Goal: Task Accomplishment & Management: Manage account settings

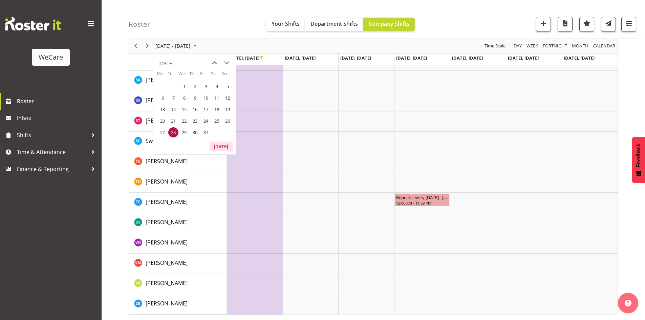
click at [221, 146] on button "Today" at bounding box center [220, 145] width 23 height 9
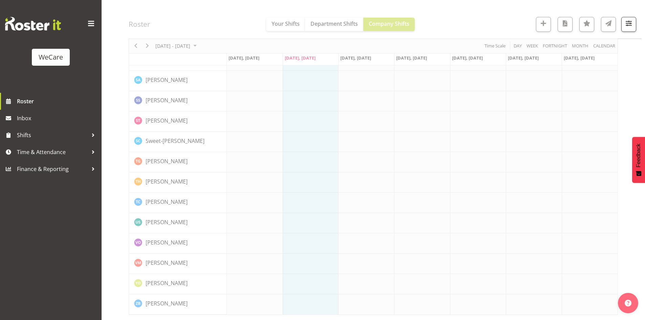
scroll to position [2806, 0]
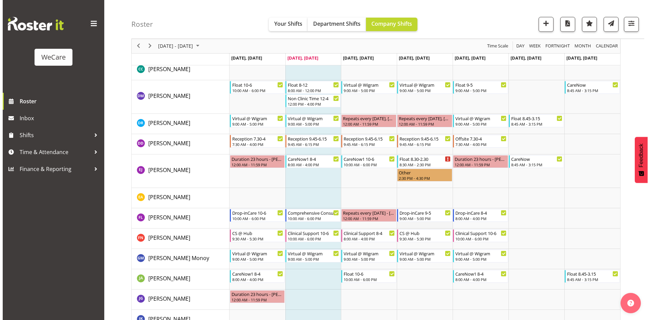
scroll to position [2316, 0]
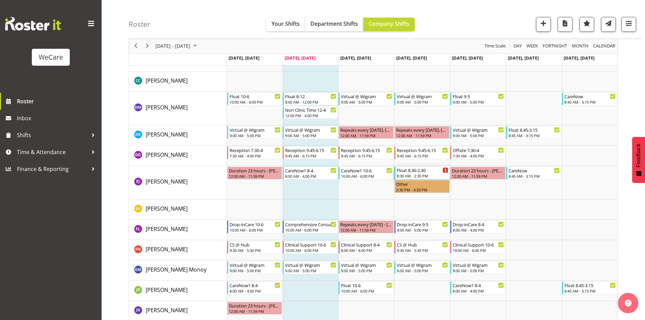
click at [436, 170] on div "Float 8.30-2.30" at bounding box center [422, 169] width 51 height 7
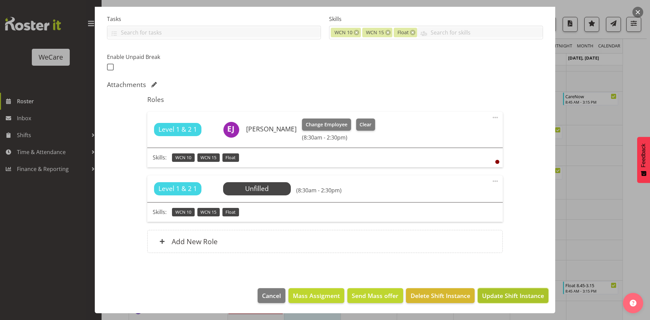
click at [515, 294] on span "Update Shift Instance" at bounding box center [513, 295] width 62 height 9
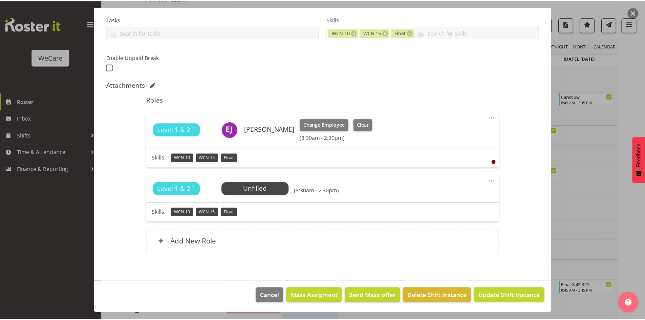
scroll to position [114, 0]
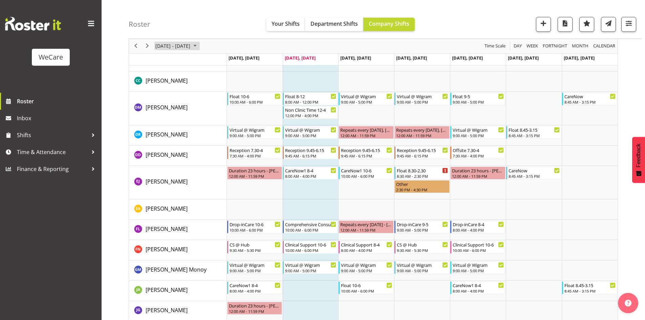
click at [181, 42] on span "August 11 - 17, 2025" at bounding box center [173, 46] width 36 height 8
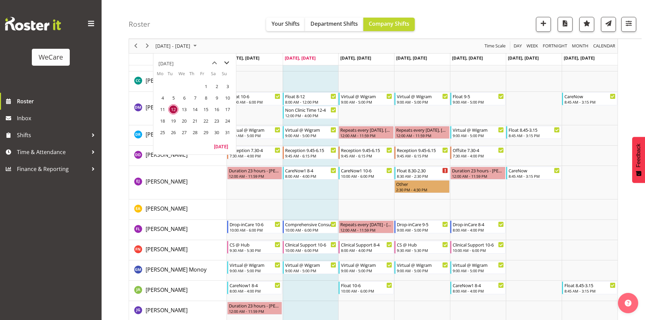
click at [223, 59] on span "next month" at bounding box center [227, 63] width 12 height 12
click at [224, 60] on span "next month" at bounding box center [227, 63] width 12 height 12
click at [193, 131] on span "30" at bounding box center [195, 132] width 10 height 10
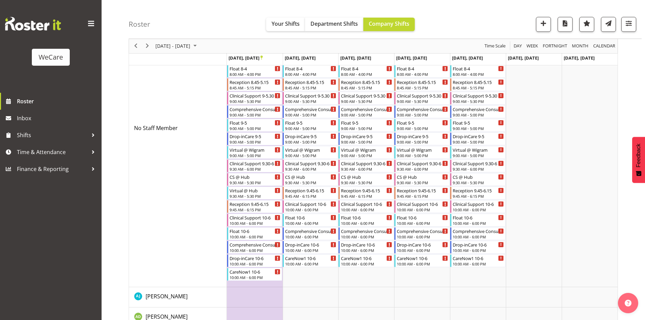
scroll to position [2384, 0]
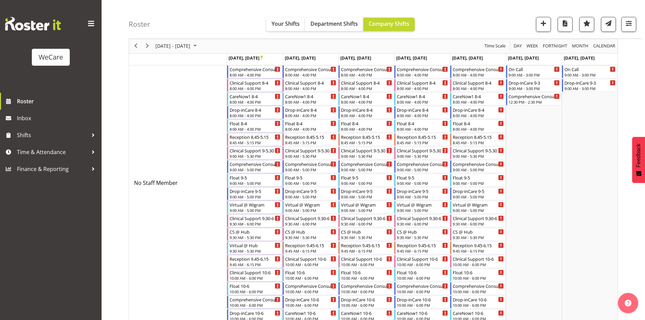
click at [134, 44] on span "Previous" at bounding box center [136, 46] width 8 height 8
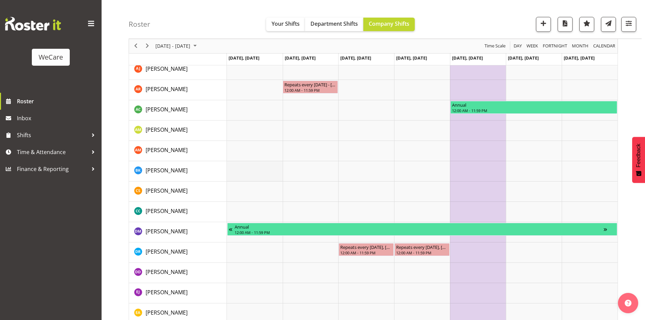
scroll to position [2727, 0]
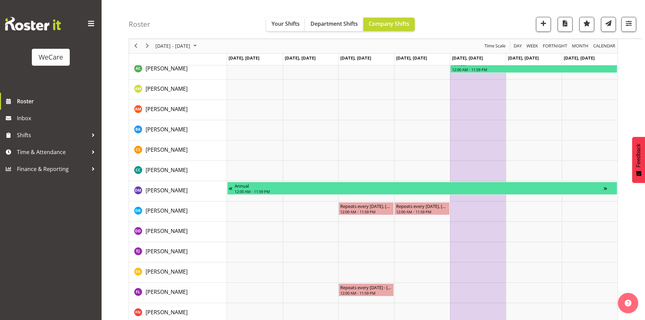
click at [182, 38] on div "Roster Your Shifts Department Shifts Company Shifts All Locations Clear Busines…" at bounding box center [385, 19] width 513 height 39
click at [187, 48] on span "October 20 - 26, 2025" at bounding box center [173, 46] width 36 height 8
click at [224, 144] on button "[DATE]" at bounding box center [220, 145] width 23 height 9
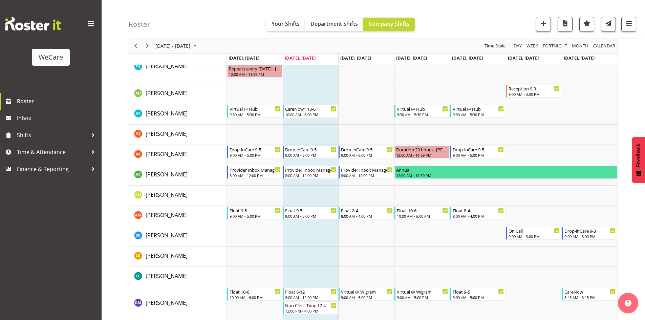
scroll to position [2110, 0]
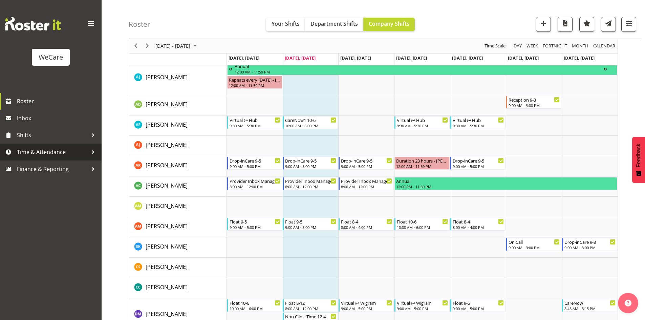
click at [52, 151] on span "Time & Attendance" at bounding box center [52, 152] width 71 height 10
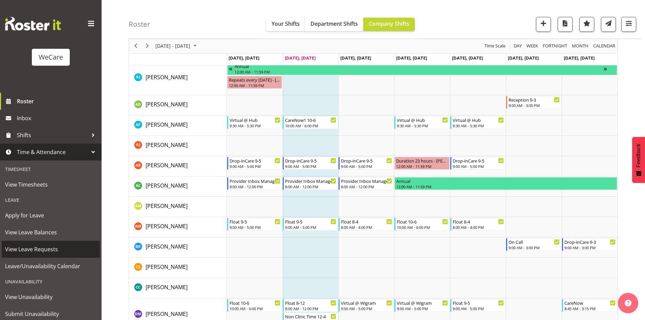
click at [61, 250] on span "View Leave Requests" at bounding box center [50, 249] width 91 height 10
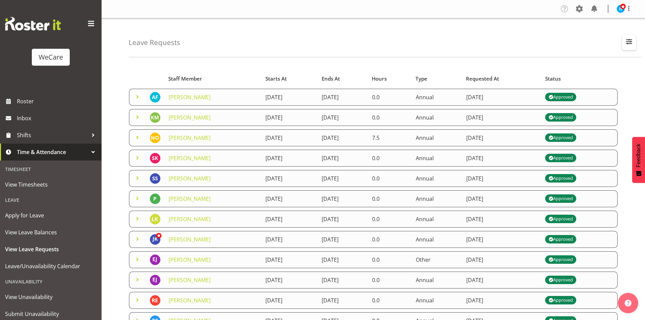
click at [631, 49] on button "button" at bounding box center [629, 42] width 14 height 15
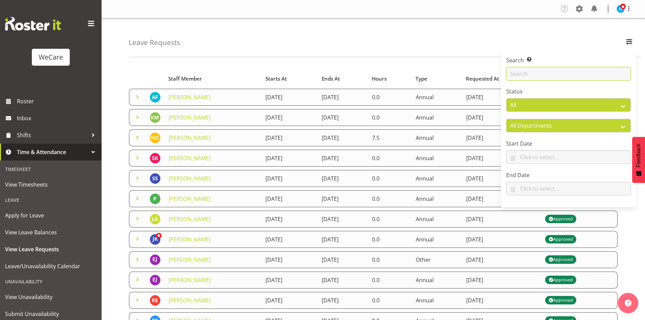
click at [600, 76] on input "text" at bounding box center [568, 74] width 125 height 14
type input "andrew"
click at [367, 57] on div "Leave Requests Search Search for a particular employee andrew Status All Approv…" at bounding box center [373, 188] width 543 height 341
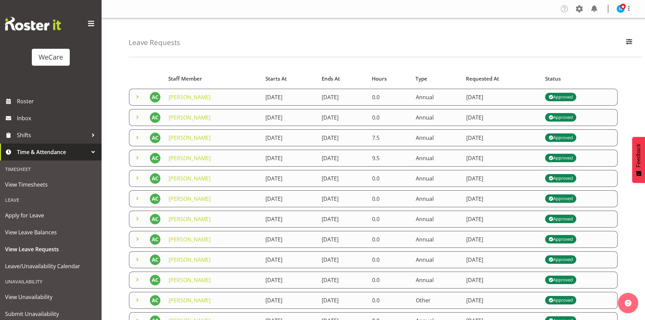
click at [139, 156] on span at bounding box center [137, 158] width 8 height 8
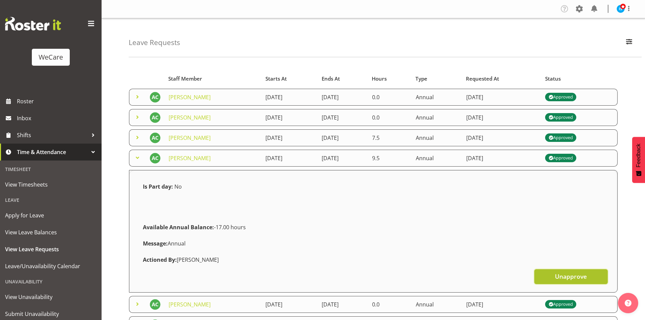
click at [584, 277] on span "Unapprove" at bounding box center [571, 276] width 32 height 9
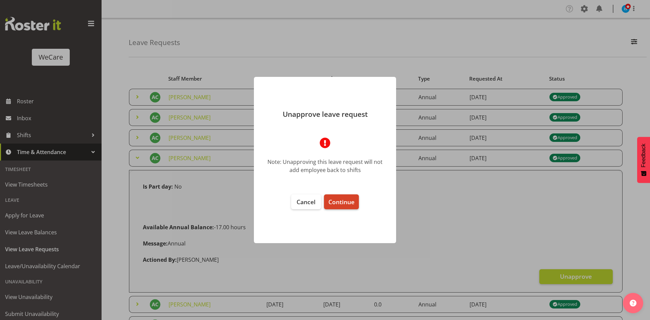
click at [334, 204] on span "Continue" at bounding box center [341, 202] width 26 height 8
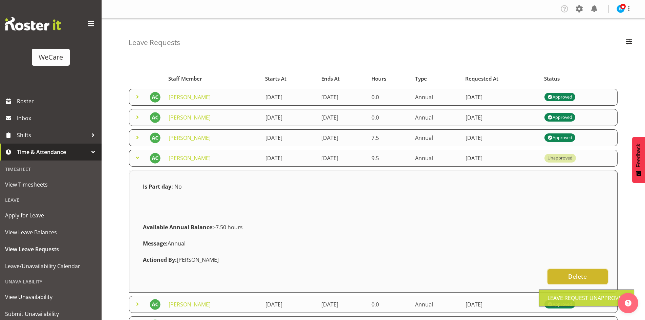
click at [560, 272] on button "Delete" at bounding box center [577, 276] width 60 height 15
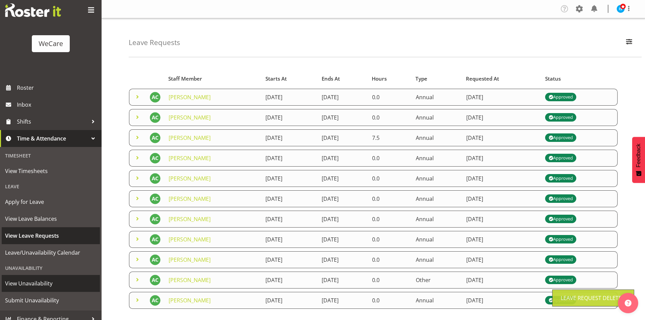
scroll to position [21, 0]
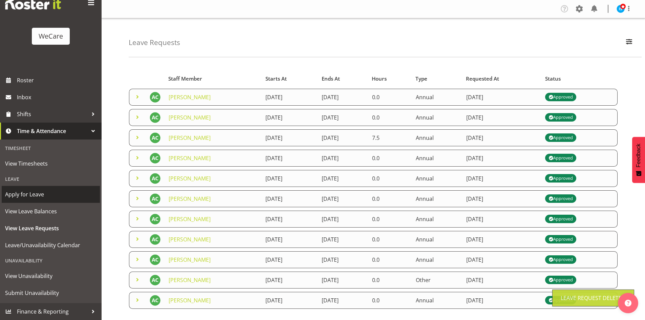
click at [43, 194] on span "Apply for Leave" at bounding box center [50, 194] width 91 height 10
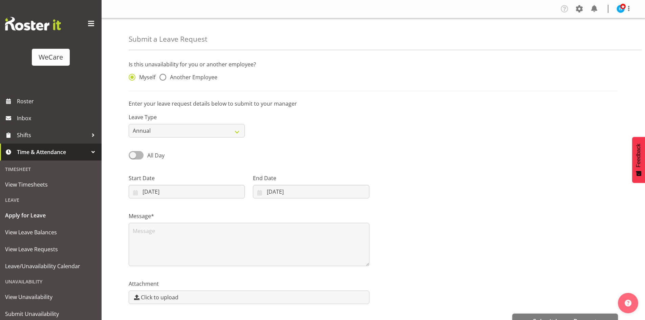
click at [204, 81] on div "Myself Another Employee" at bounding box center [187, 78] width 116 height 9
click at [211, 78] on span "Another Employee" at bounding box center [191, 77] width 51 height 7
click at [164, 78] on input "Another Employee" at bounding box center [161, 77] width 4 height 4
radio input "true"
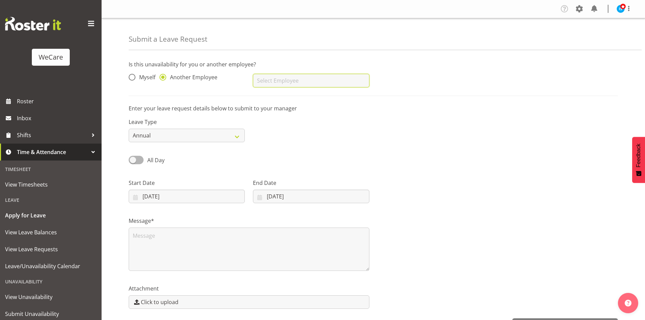
click at [283, 82] on input "text" at bounding box center [311, 81] width 116 height 14
click at [292, 113] on span "[PERSON_NAME]" at bounding box center [279, 109] width 42 height 7
type input "[PERSON_NAME]"
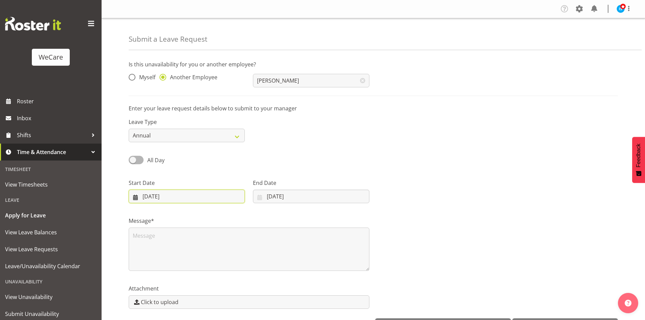
click at [160, 192] on input "12/08/2025" at bounding box center [187, 196] width 116 height 14
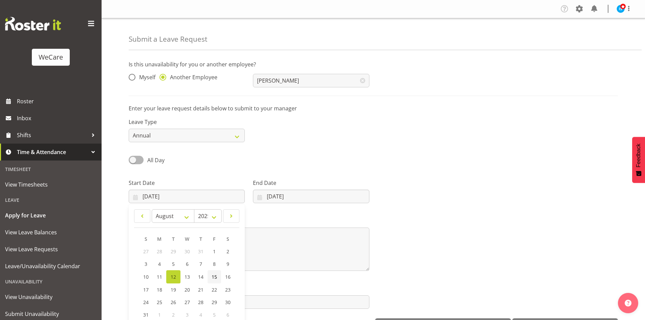
click at [213, 277] on span "15" at bounding box center [213, 276] width 5 height 6
type input "15/08/2025"
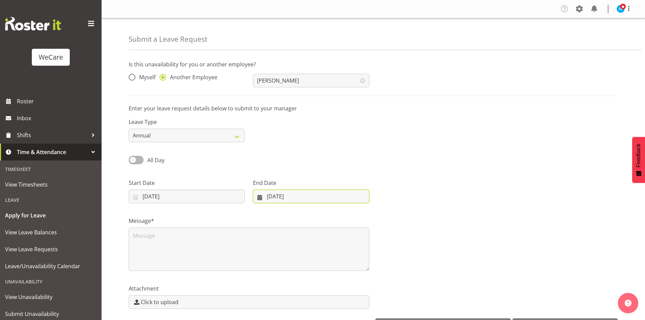
click at [274, 199] on input "12/08/2025" at bounding box center [311, 196] width 116 height 14
click at [268, 292] on span "17" at bounding box center [265, 289] width 5 height 6
type input "17/08/2025"
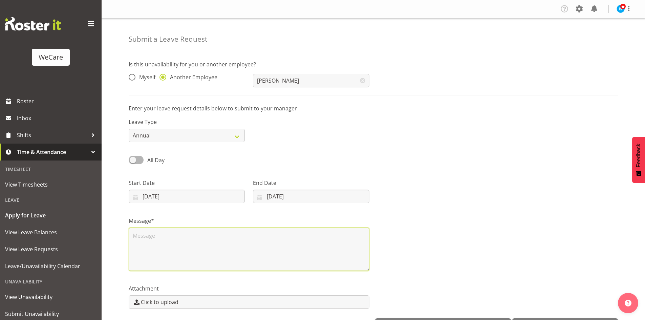
click at [190, 248] on textarea at bounding box center [249, 248] width 241 height 43
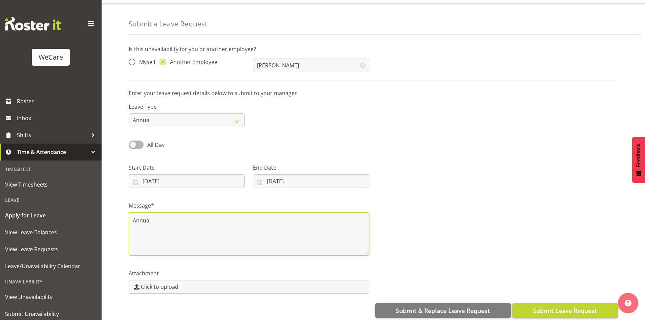
scroll to position [23, 0]
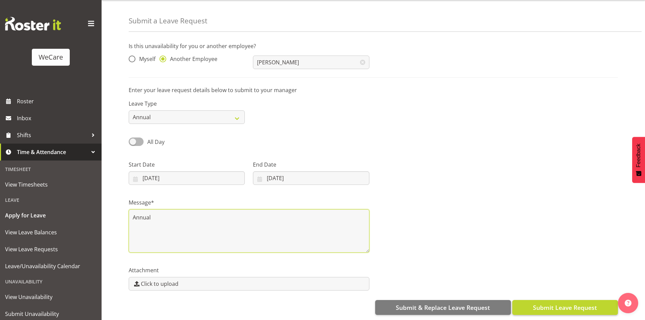
type textarea "Annual"
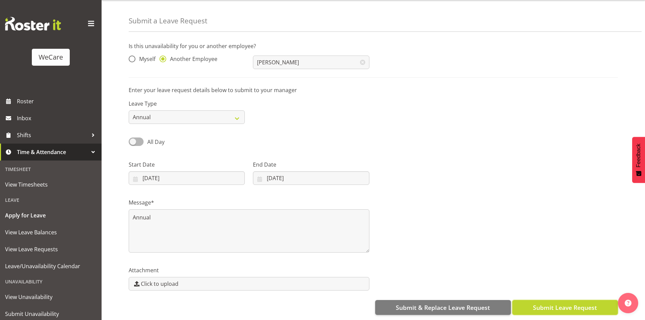
click at [543, 303] on span "Submit Leave Request" at bounding box center [565, 307] width 64 height 9
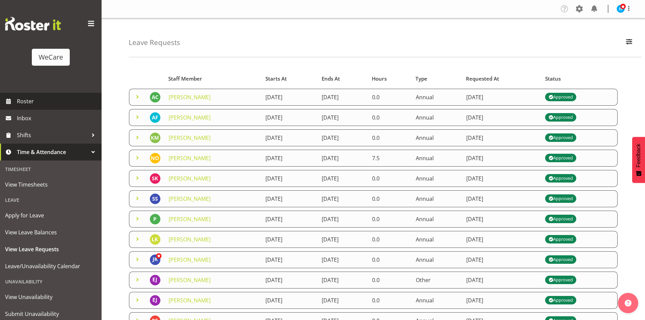
click at [52, 94] on link "Roster" at bounding box center [51, 101] width 102 height 17
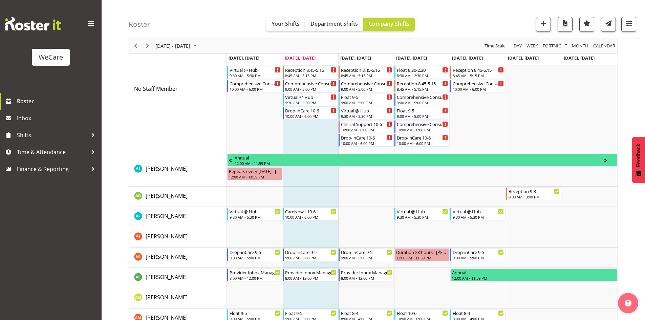
scroll to position [2030, 0]
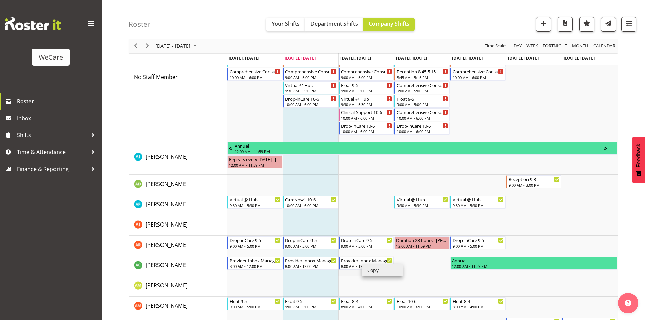
click at [383, 268] on li "Copy" at bounding box center [382, 270] width 41 height 12
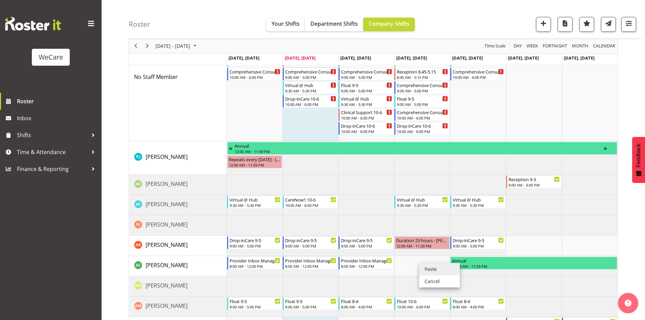
click at [439, 267] on li "Paste" at bounding box center [439, 269] width 41 height 12
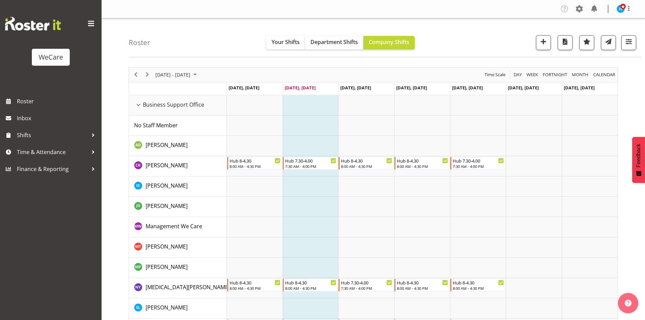
select select "location"
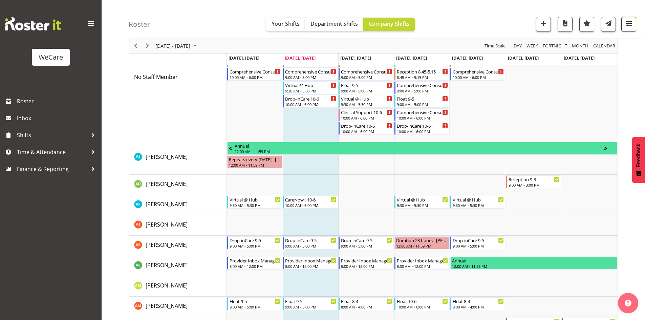
click at [626, 26] on span "button" at bounding box center [628, 23] width 9 height 9
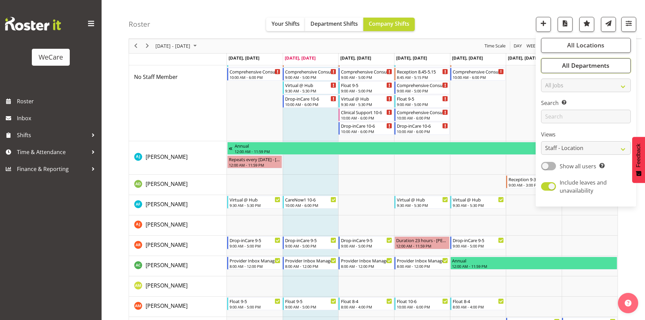
click at [599, 61] on button "All Departments" at bounding box center [586, 65] width 90 height 15
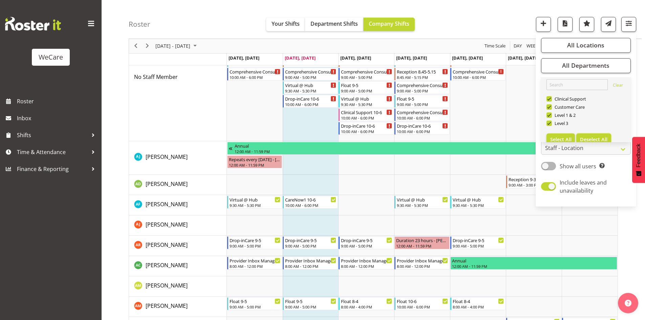
click at [599, 140] on span "Deselect All" at bounding box center [593, 139] width 27 height 6
checkbox input "false"
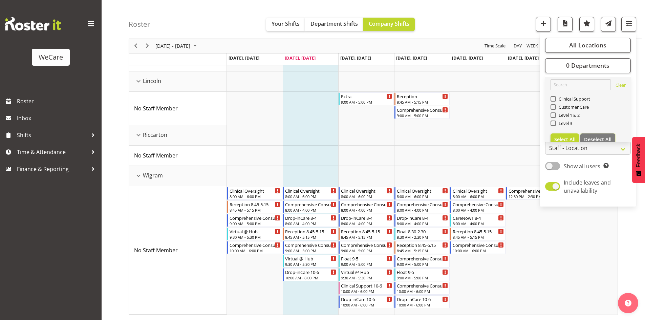
scroll to position [159, 0]
click at [578, 98] on span "Clinical Support" at bounding box center [573, 98] width 35 height 5
click at [555, 98] on input "Clinical Support" at bounding box center [552, 99] width 4 height 4
checkbox input "true"
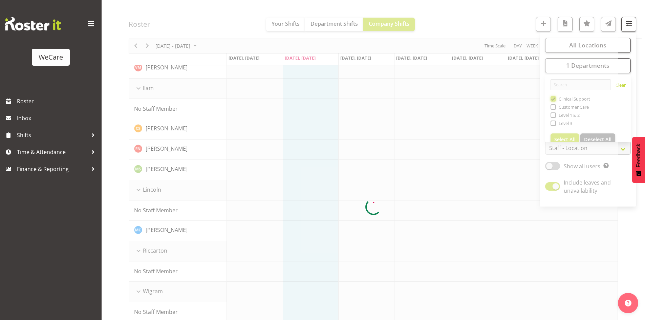
scroll to position [0, 0]
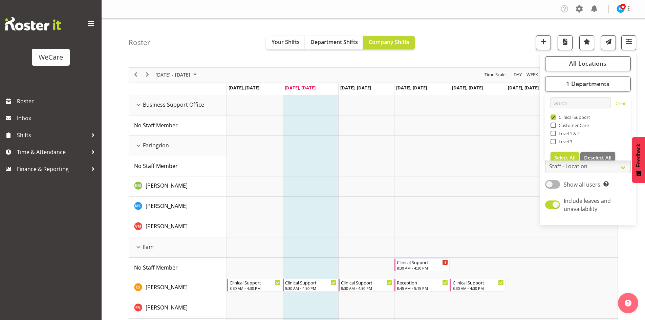
click at [489, 28] on div "Roster Your Shifts Department Shifts Company Shifts All Locations Clear Busines…" at bounding box center [385, 37] width 513 height 39
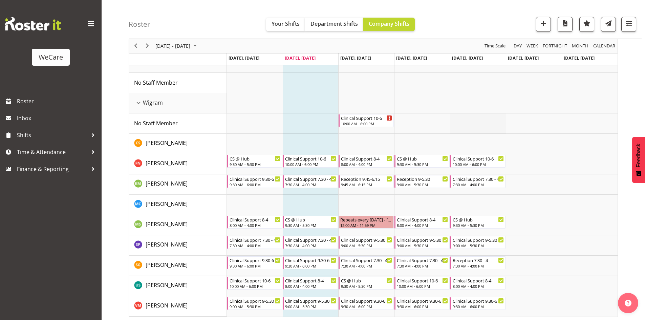
scroll to position [349, 0]
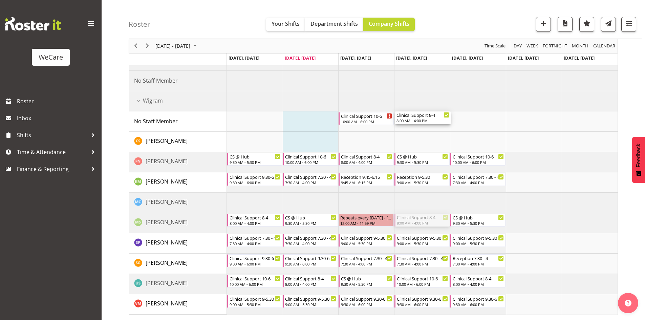
drag, startPoint x: 415, startPoint y: 216, endPoint x: 416, endPoint y: 124, distance: 92.4
drag, startPoint x: 421, startPoint y: 156, endPoint x: 418, endPoint y: 220, distance: 63.3
drag, startPoint x: 425, startPoint y: 158, endPoint x: 424, endPoint y: 121, distance: 36.9
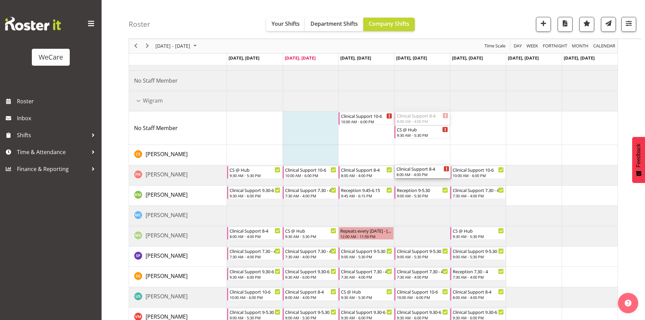
drag, startPoint x: 425, startPoint y: 120, endPoint x: 421, endPoint y: 168, distance: 48.2
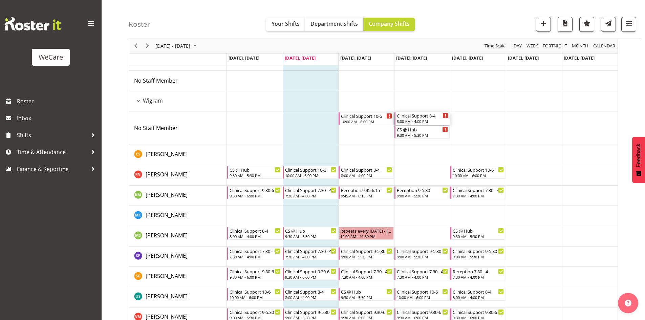
click at [423, 114] on div "Clinical Support 8-4" at bounding box center [422, 115] width 51 height 7
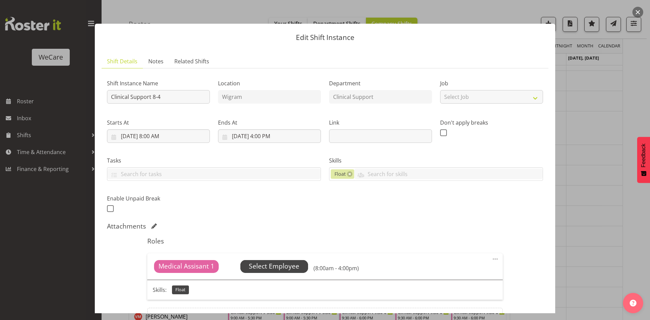
click at [291, 269] on span "Select Employee" at bounding box center [274, 266] width 50 height 10
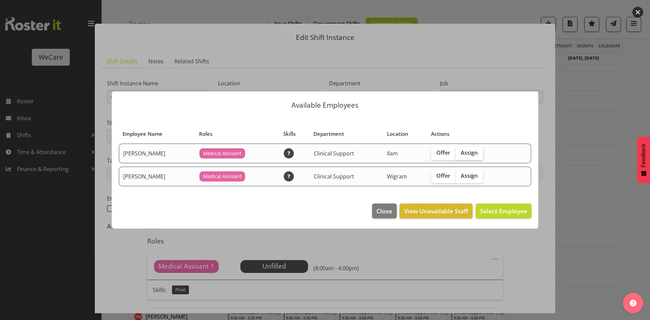
click at [474, 155] on span "Assign" at bounding box center [469, 152] width 17 height 7
click at [460, 155] on input "Assign" at bounding box center [457, 153] width 4 height 4
checkbox input "true"
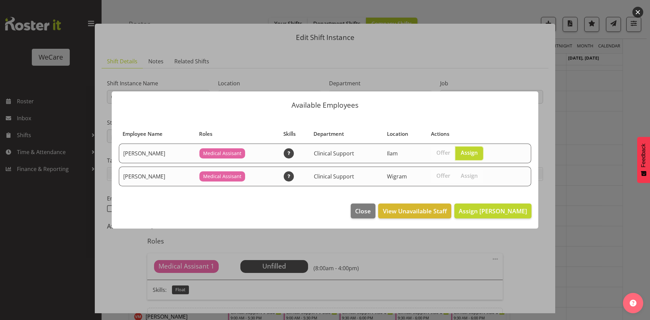
click at [497, 199] on footer "Close View Unavailable Staff Assign Firdous Naqvi" at bounding box center [325, 213] width 426 height 32
click at [497, 208] on span "Assign Firdous Naqvi" at bounding box center [493, 211] width 68 height 8
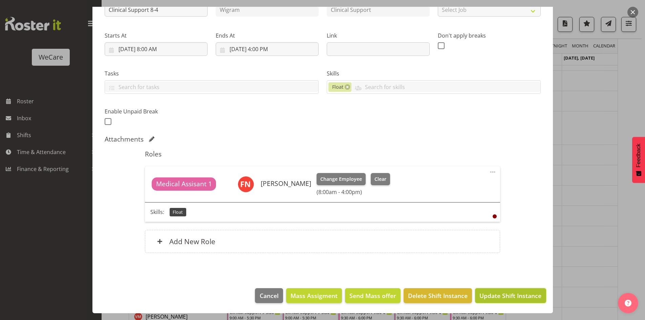
click at [509, 297] on span "Update Shift Instance" at bounding box center [510, 295] width 62 height 9
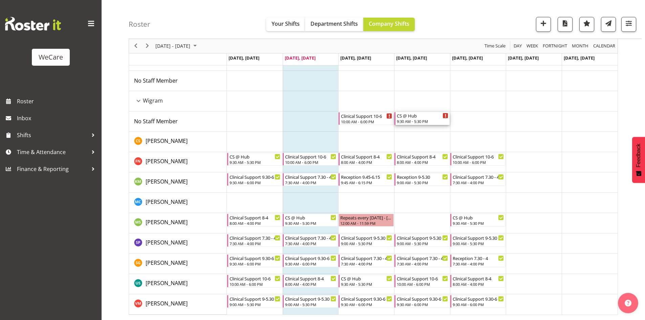
click at [421, 117] on div "CS @ Hub" at bounding box center [422, 115] width 51 height 7
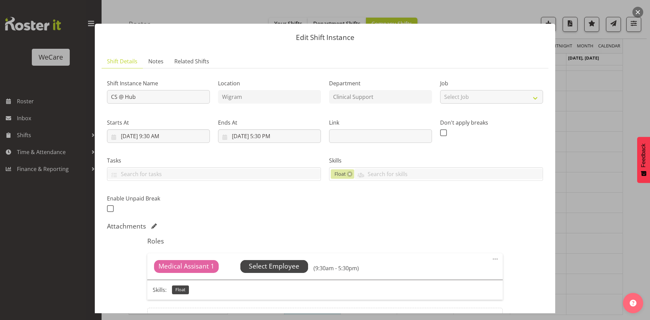
click at [274, 270] on span "Select Employee" at bounding box center [274, 266] width 50 height 10
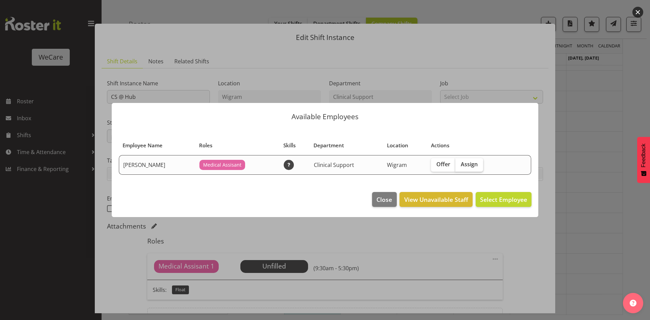
click at [467, 161] on span "Assign" at bounding box center [469, 164] width 17 height 7
click at [460, 162] on input "Assign" at bounding box center [457, 164] width 4 height 4
checkbox input "true"
click at [496, 207] on footer "Close View Unavailable Staff Assign Mehreen Sardar" at bounding box center [325, 201] width 426 height 32
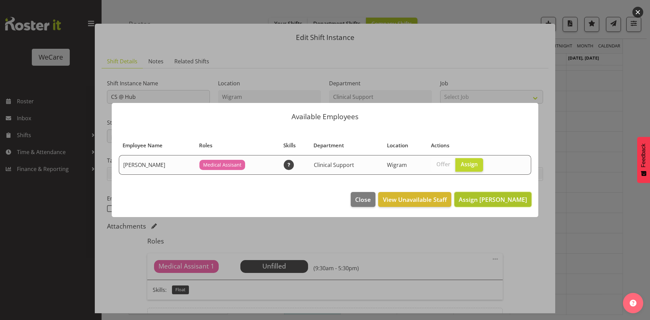
click at [491, 202] on span "Assign Mehreen Sardar" at bounding box center [493, 199] width 68 height 8
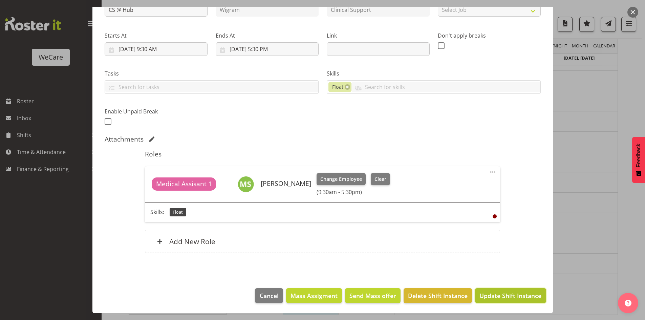
click at [494, 292] on span "Update Shift Instance" at bounding box center [510, 295] width 62 height 9
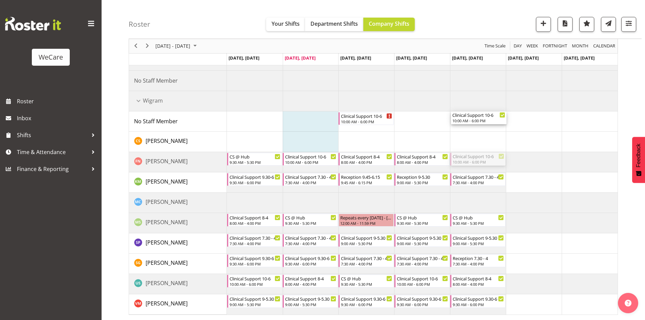
drag, startPoint x: 482, startPoint y: 154, endPoint x: 482, endPoint y: 126, distance: 27.4
click at [482, 126] on div "Clinical Support 8:30 AM - 4:30 PM Clinical Support 8:30 AM - 4:30 PM Clinical …" at bounding box center [422, 30] width 390 height 568
drag, startPoint x: 476, startPoint y: 215, endPoint x: 479, endPoint y: 160, distance: 54.9
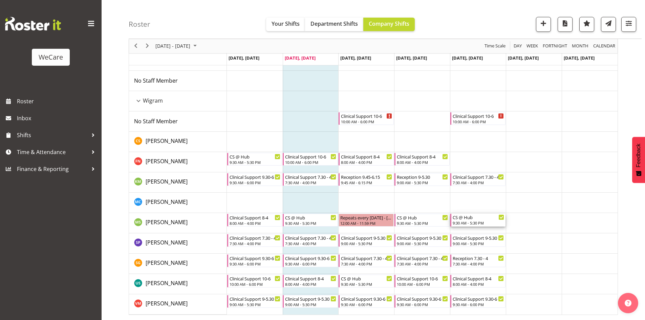
click at [483, 220] on div "9:30 AM - 5:30 PM" at bounding box center [477, 222] width 51 height 5
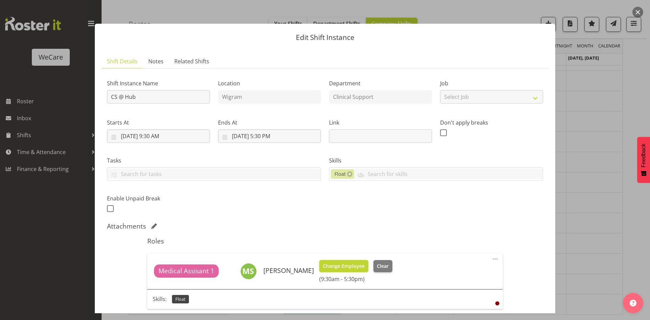
click at [327, 260] on button "Change Employee" at bounding box center [343, 266] width 49 height 12
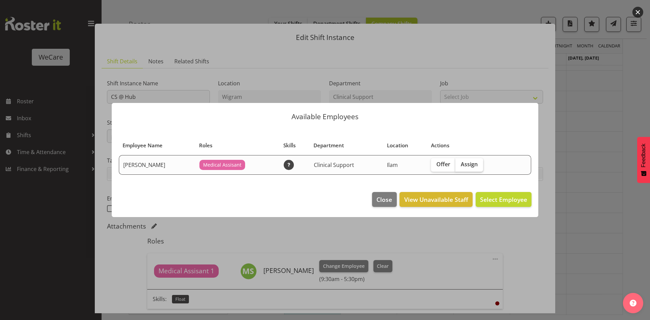
click at [470, 169] on label "Assign" at bounding box center [469, 165] width 28 height 14
click at [460, 166] on input "Assign" at bounding box center [457, 164] width 4 height 4
checkbox input "true"
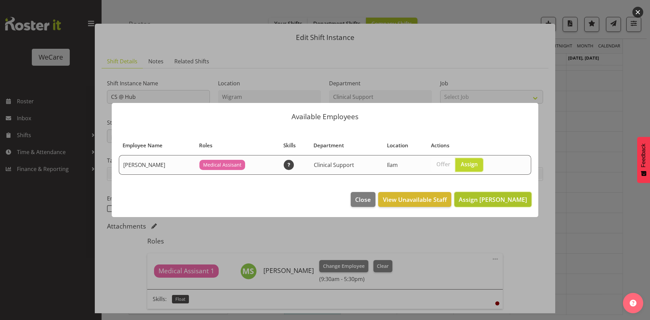
click at [477, 198] on span "Assign Firdous Naqvi" at bounding box center [493, 199] width 68 height 8
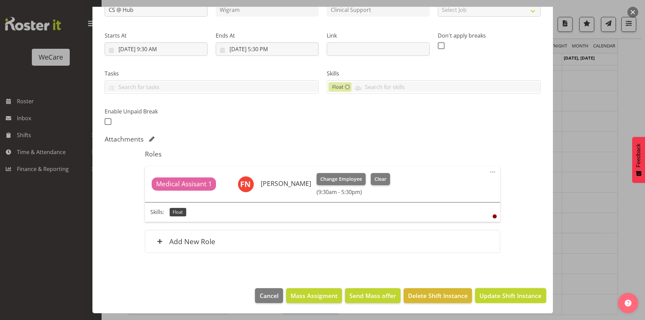
click at [520, 295] on span "Update Shift Instance" at bounding box center [510, 295] width 62 height 9
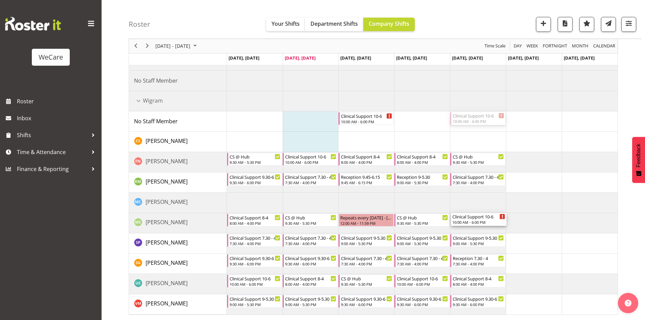
drag, startPoint x: 478, startPoint y: 120, endPoint x: 478, endPoint y: 223, distance: 103.2
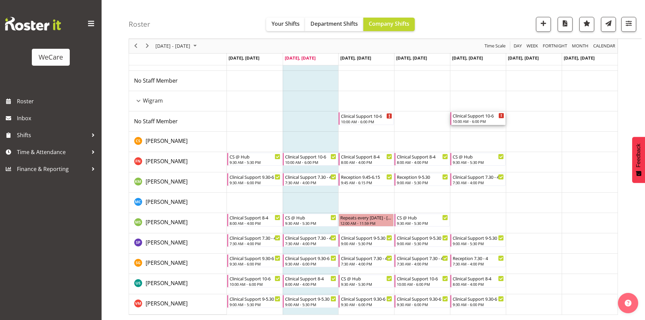
click at [477, 117] on div "Clinical Support 10-6" at bounding box center [477, 115] width 51 height 7
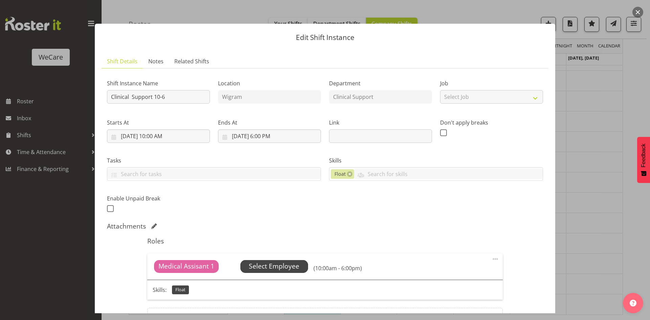
click at [271, 262] on span "Select Employee" at bounding box center [274, 266] width 50 height 10
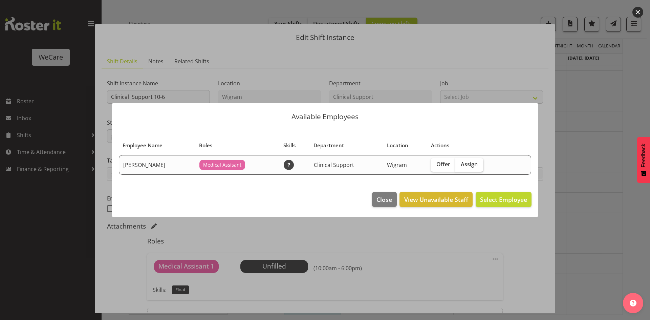
click at [463, 164] on span "Assign" at bounding box center [469, 164] width 17 height 7
click at [460, 164] on input "Assign" at bounding box center [457, 164] width 4 height 4
checkbox input "true"
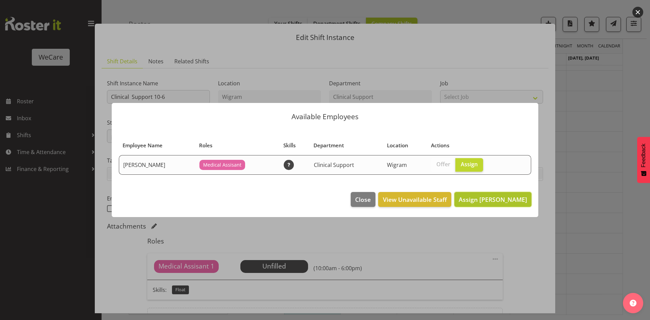
click at [487, 202] on span "Assign Mehreen Sardar" at bounding box center [493, 199] width 68 height 8
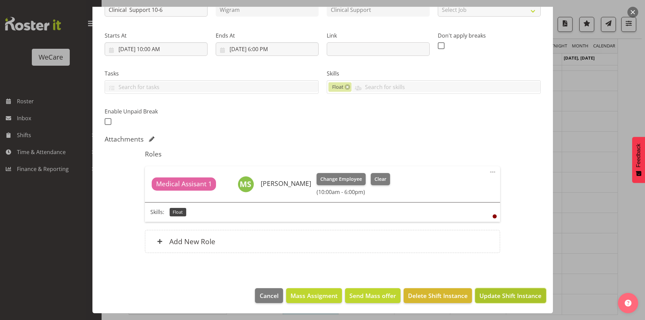
click at [495, 294] on span "Update Shift Instance" at bounding box center [510, 295] width 62 height 9
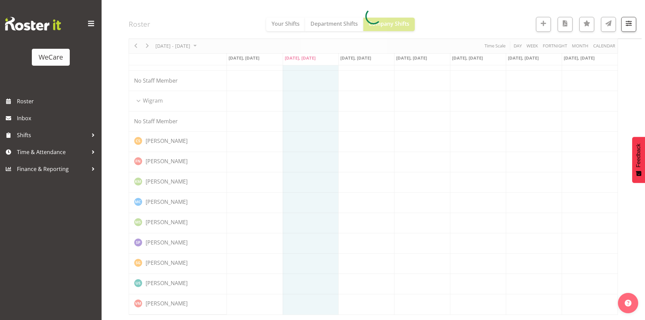
drag, startPoint x: 492, startPoint y: 294, endPoint x: 490, endPoint y: 298, distance: 5.0
click at [490, 298] on div at bounding box center [373, 16] width 489 height 597
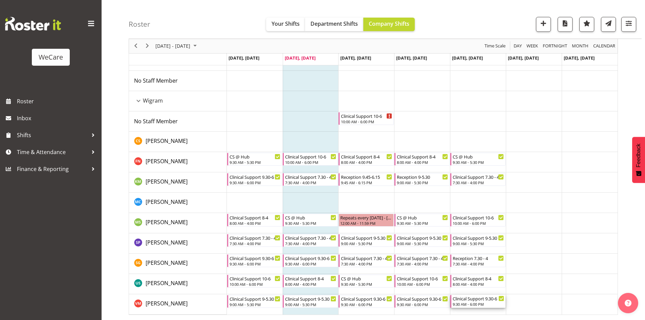
click at [490, 298] on div "Clinical Support 9.30-6" at bounding box center [477, 298] width 51 height 7
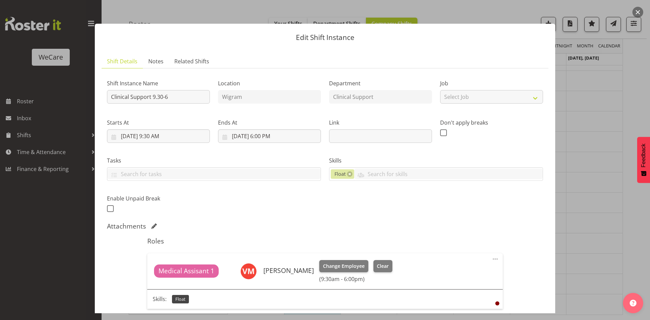
click at [612, 219] on div at bounding box center [325, 160] width 650 height 320
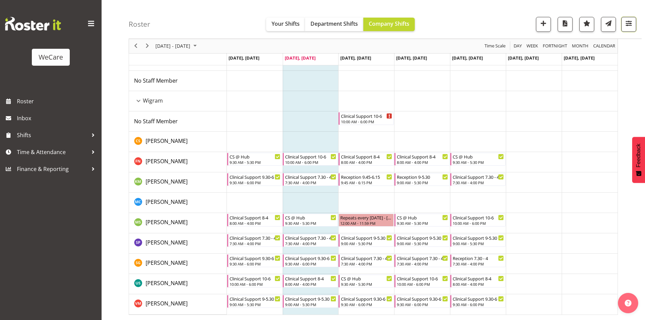
drag, startPoint x: 633, startPoint y: 20, endPoint x: 631, endPoint y: 28, distance: 7.9
click at [633, 20] on span "button" at bounding box center [628, 23] width 9 height 9
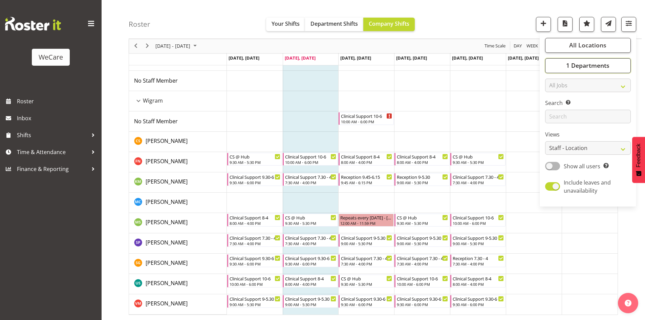
click at [609, 60] on button "1 Departments" at bounding box center [588, 65] width 86 height 15
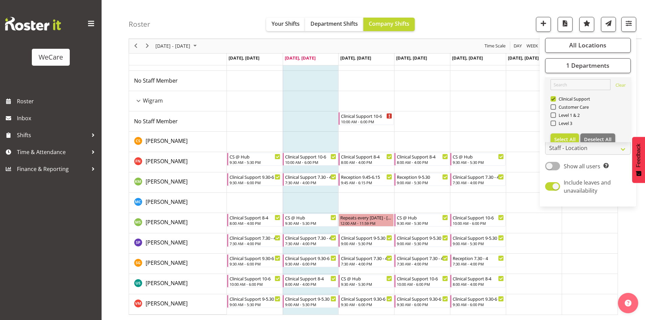
click at [567, 95] on link "Clear Clinical Support Customer Care Level 1 & 2 Level 3 Select All Deselect All" at bounding box center [588, 112] width 86 height 70
click at [572, 96] on span "Clinical Support" at bounding box center [573, 98] width 35 height 5
click at [555, 97] on input "Clinical Support" at bounding box center [552, 99] width 4 height 4
checkbox input "false"
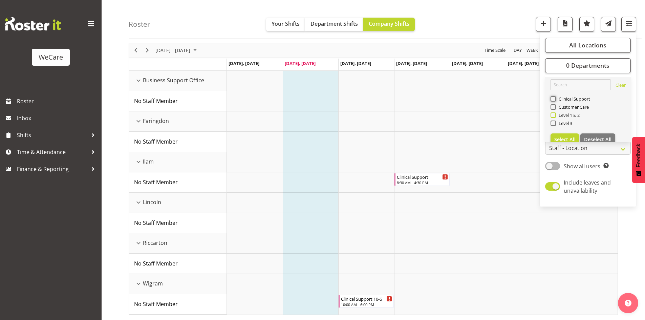
scroll to position [24, 0]
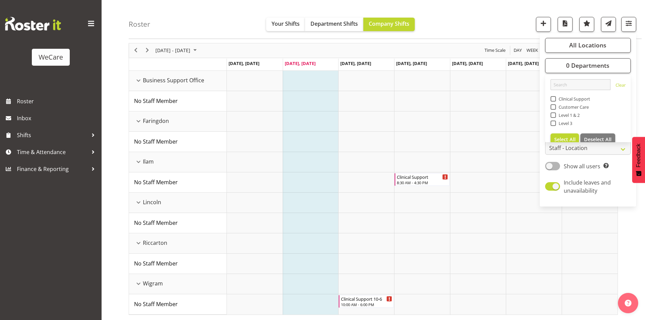
click at [572, 113] on span "Level 1 & 2" at bounding box center [568, 114] width 24 height 5
click at [555, 113] on input "Level 1 & 2" at bounding box center [552, 115] width 4 height 4
checkbox input "true"
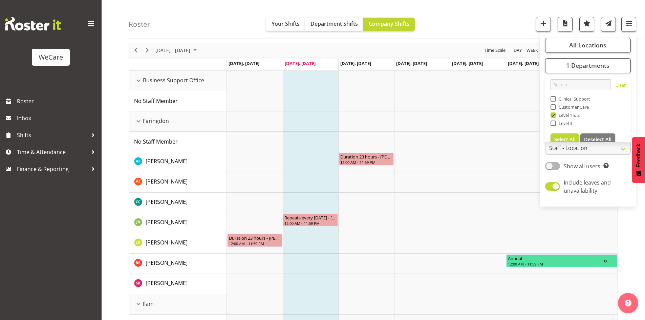
drag, startPoint x: 449, startPoint y: 12, endPoint x: 454, endPoint y: 21, distance: 9.9
click at [449, 13] on div "Roster Your Shifts Department Shifts Company Shifts All Locations Clear Busines…" at bounding box center [385, 19] width 513 height 39
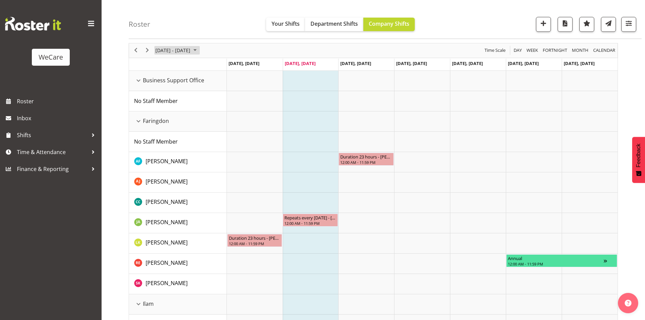
click at [167, 46] on span "August 11 - 17, 2025" at bounding box center [173, 50] width 36 height 8
click at [230, 67] on span "next month" at bounding box center [227, 67] width 12 height 12
click at [172, 106] on span "9" at bounding box center [173, 102] width 10 height 10
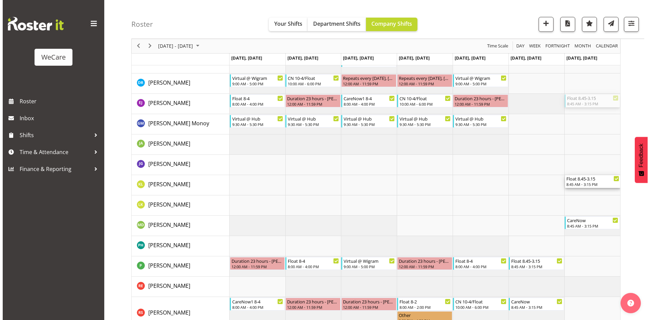
scroll to position [1175, 0]
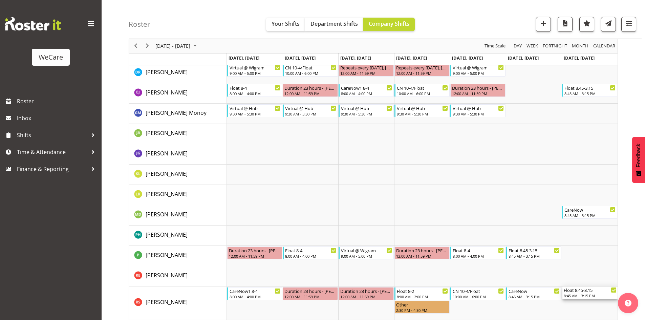
drag, startPoint x: 581, startPoint y: 123, endPoint x: 583, endPoint y: 289, distance: 166.2
drag, startPoint x: 532, startPoint y: 292, endPoint x: 539, endPoint y: 289, distance: 7.4
click at [536, 292] on div "CareNow" at bounding box center [533, 290] width 51 height 7
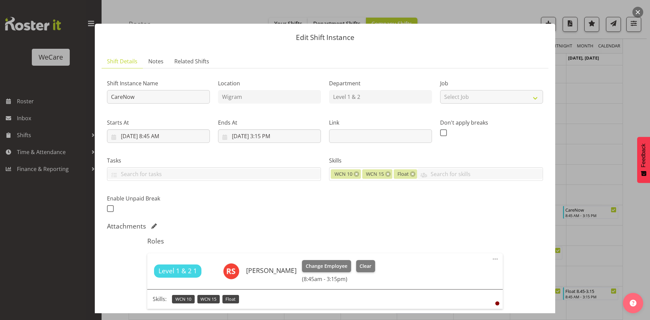
click at [334, 259] on div "Level 1 & 2 1 Rhianne Sharples Change Employee Clear (8:45am - 3:15pm)" at bounding box center [324, 271] width 355 height 36
click at [334, 262] on button "Change Employee" at bounding box center [326, 266] width 49 height 12
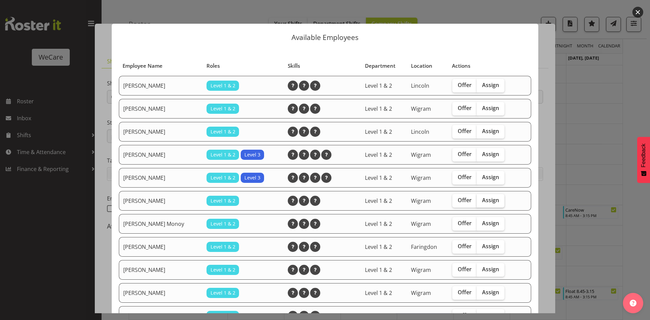
click at [496, 199] on span "Assign" at bounding box center [490, 200] width 17 height 7
click at [481, 199] on input "Assign" at bounding box center [478, 200] width 4 height 4
checkbox input "true"
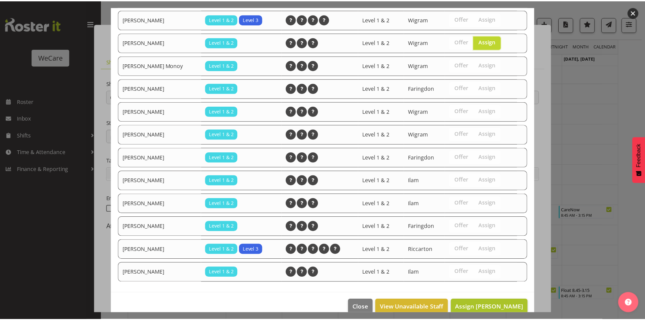
scroll to position [170, 0]
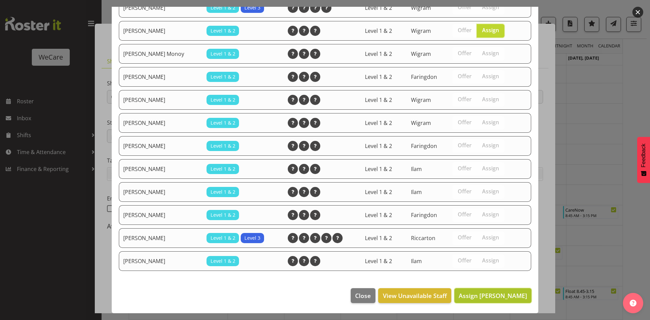
click at [503, 296] on span "Assign Ella Jarvis" at bounding box center [493, 295] width 68 height 8
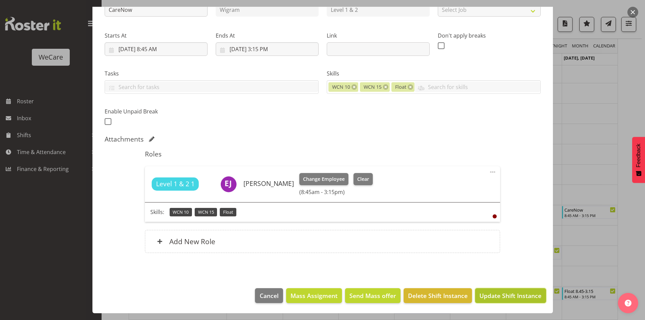
click at [510, 294] on span "Update Shift Instance" at bounding box center [510, 295] width 62 height 9
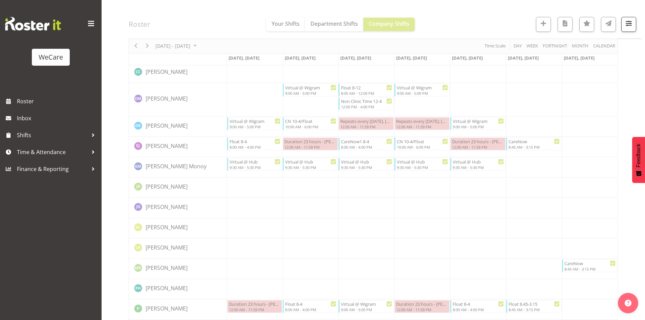
scroll to position [1175, 0]
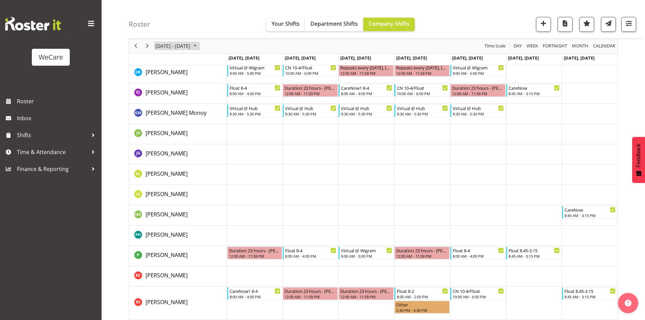
click at [184, 46] on span "September 08 - 14, 2025" at bounding box center [173, 46] width 36 height 8
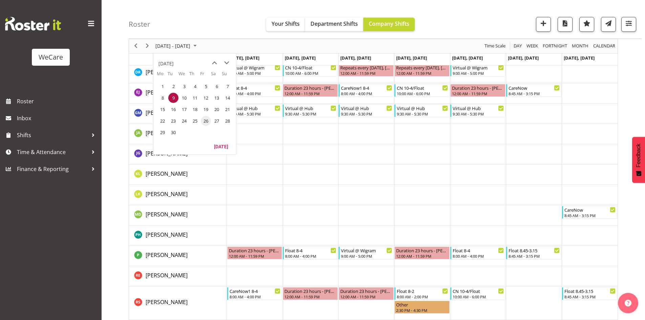
click at [205, 120] on span "26" at bounding box center [206, 121] width 10 height 10
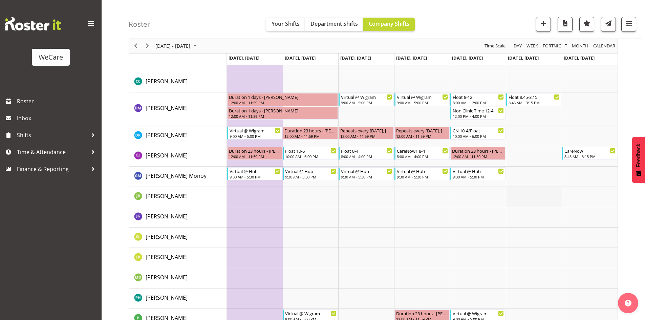
scroll to position [1128, 0]
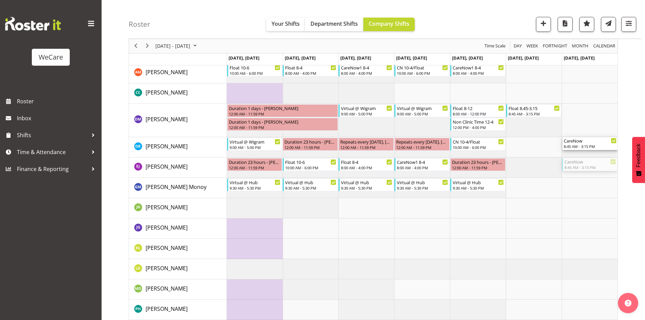
drag, startPoint x: 584, startPoint y: 164, endPoint x: 589, endPoint y: 153, distance: 12.0
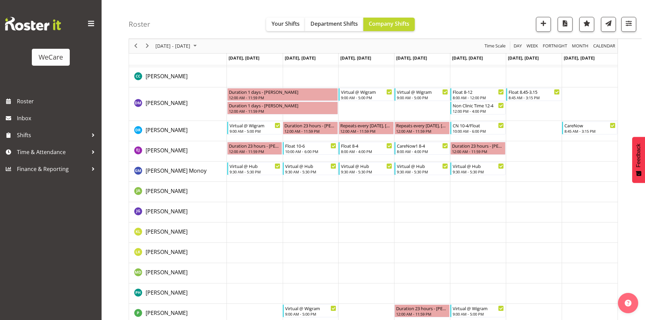
scroll to position [1140, 0]
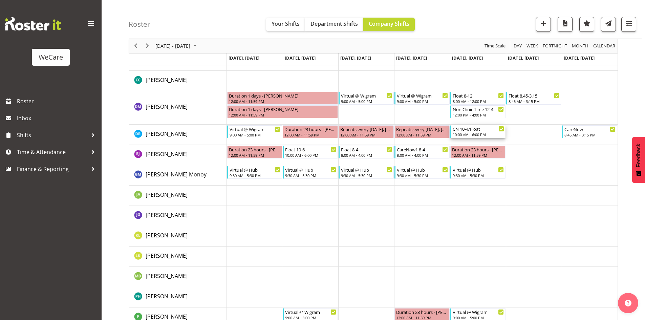
click at [478, 129] on div "CN 10-4/Float" at bounding box center [477, 128] width 51 height 7
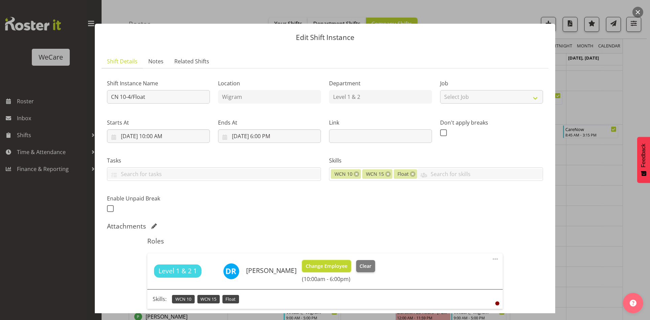
click at [311, 266] on span "Change Employee" at bounding box center [327, 265] width 42 height 7
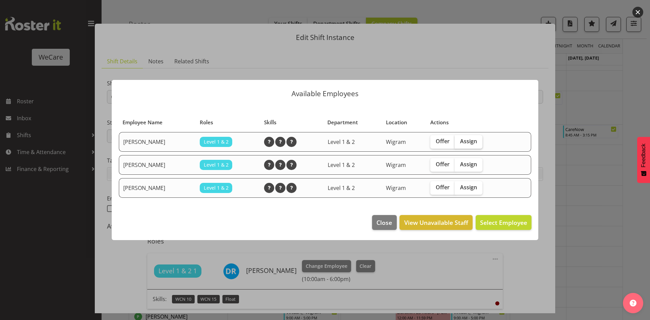
click at [472, 139] on span "Assign" at bounding box center [468, 141] width 17 height 7
click at [459, 139] on input "Assign" at bounding box center [456, 141] width 4 height 4
checkbox input "true"
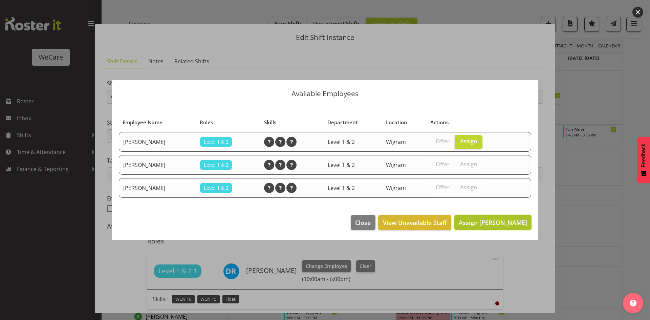
click at [493, 219] on span "Assign Ella Jarvis" at bounding box center [493, 222] width 68 height 8
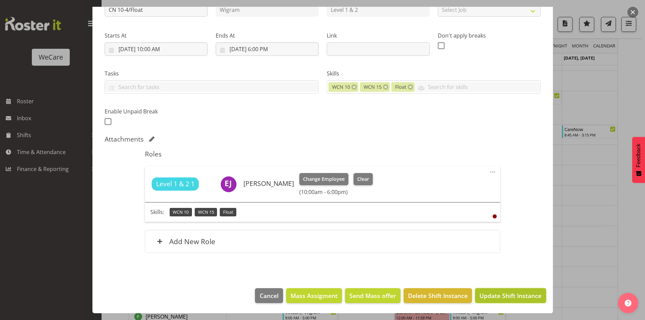
click at [495, 293] on span "Update Shift Instance" at bounding box center [510, 295] width 62 height 9
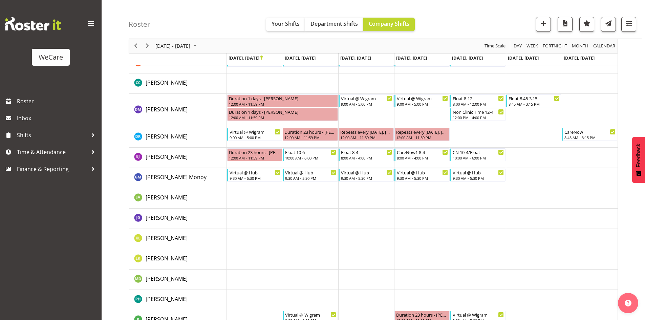
scroll to position [1119, 0]
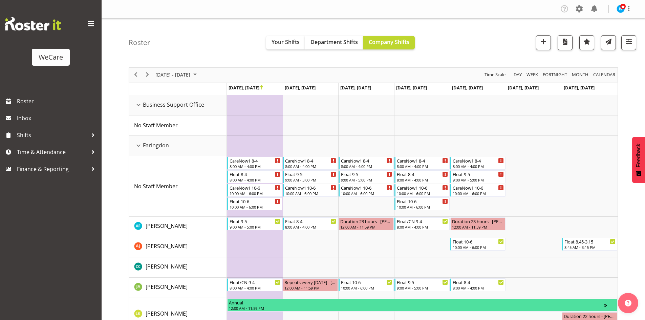
scroll to position [1140, 0]
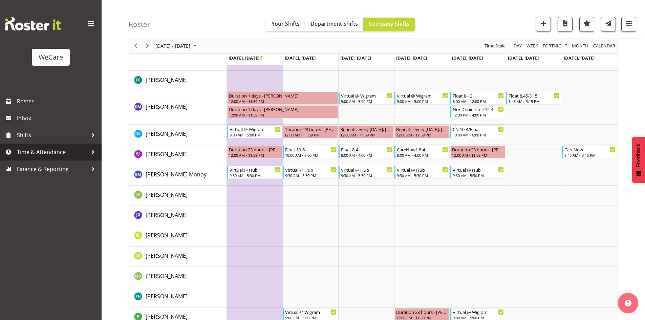
click at [45, 153] on span "Time & Attendance" at bounding box center [52, 152] width 71 height 10
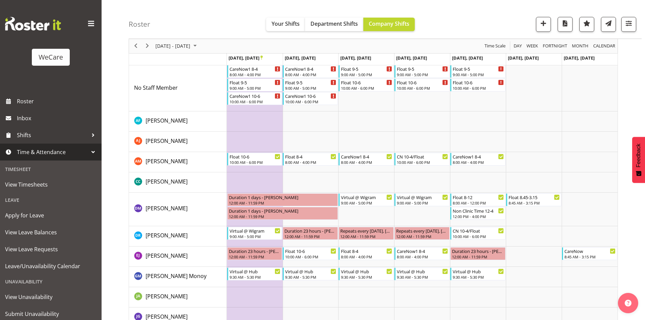
scroll to position [21, 0]
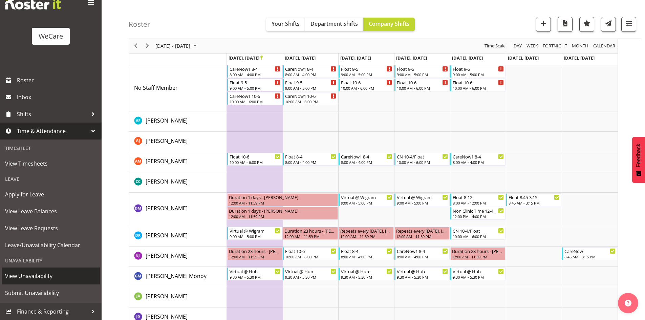
click at [45, 279] on span "View Unavailability" at bounding box center [50, 276] width 91 height 10
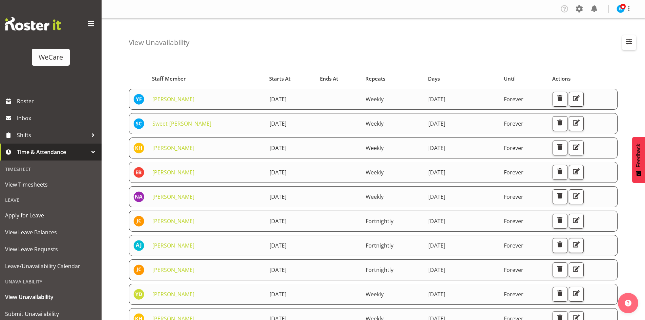
click at [628, 40] on span "button" at bounding box center [628, 41] width 9 height 9
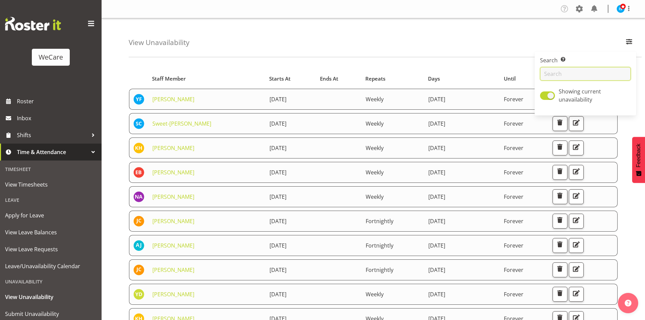
click at [577, 76] on input "text" at bounding box center [585, 74] width 91 height 14
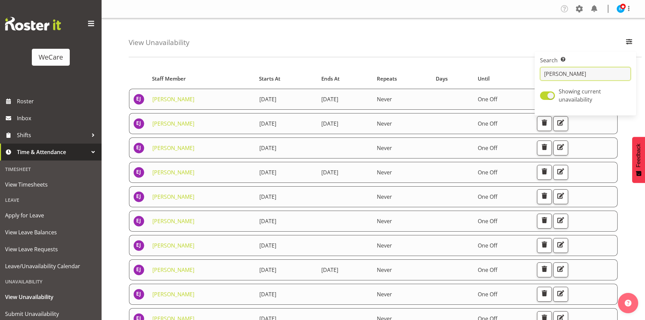
type input "ella"
click at [283, 15] on div "Company Settings Roles & Skills Tasks Jobs Employees Locations & Departments Ac…" at bounding box center [373, 9] width 543 height 18
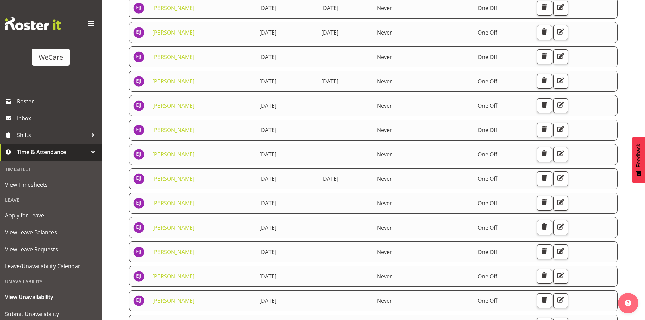
scroll to position [102, 0]
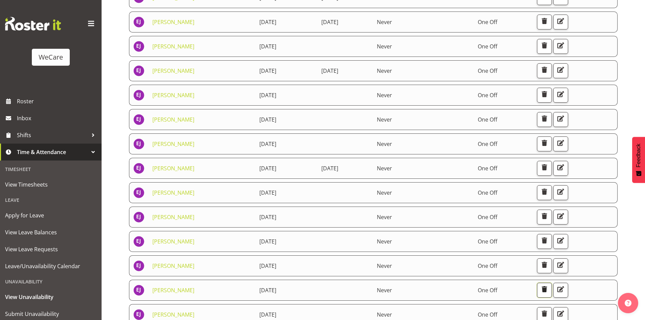
click at [549, 287] on span "button" at bounding box center [544, 289] width 9 height 9
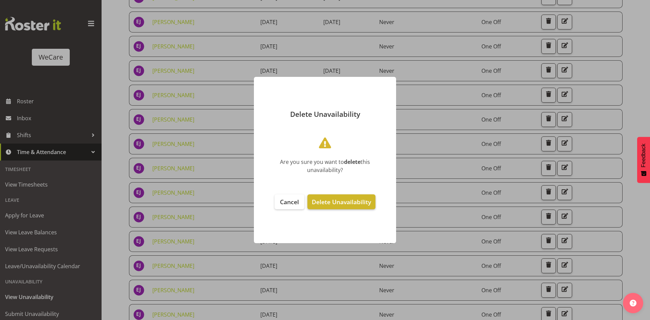
click at [334, 205] on span "Delete Unavailability" at bounding box center [341, 202] width 59 height 8
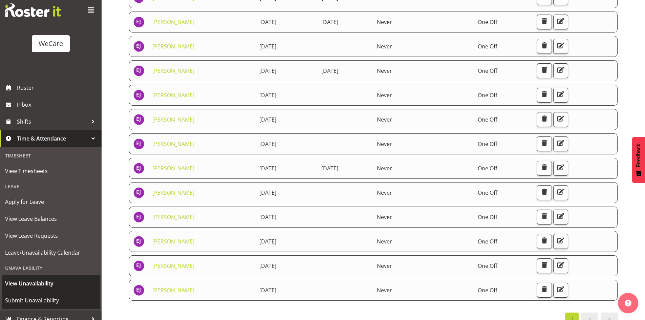
scroll to position [21, 0]
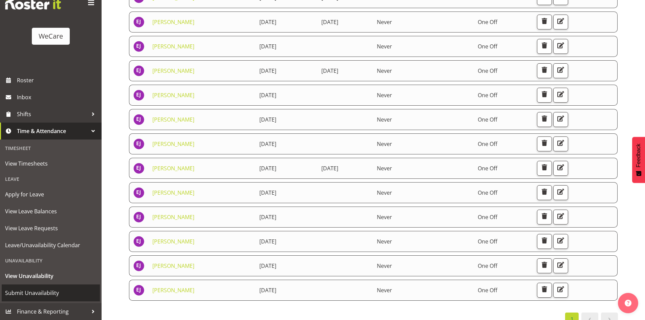
click at [59, 291] on span "Submit Unavailability" at bounding box center [50, 293] width 91 height 10
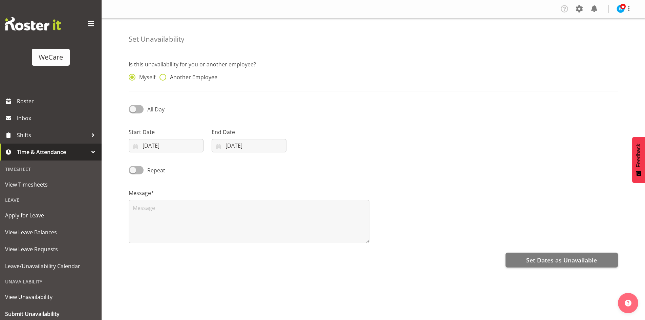
click at [200, 77] on span "Another Employee" at bounding box center [191, 77] width 51 height 7
click at [164, 77] on input "Another Employee" at bounding box center [161, 77] width 4 height 4
radio input "true"
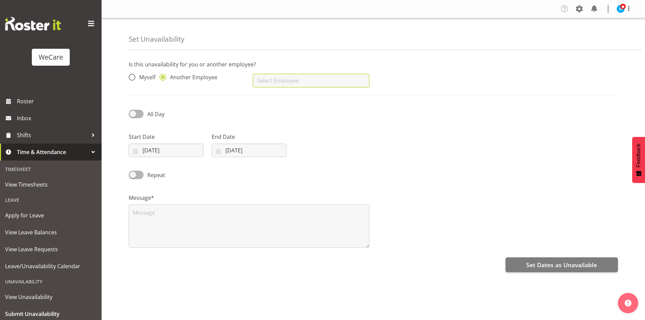
click at [286, 84] on input "text" at bounding box center [311, 81] width 116 height 14
click at [312, 105] on link "[PERSON_NAME]" at bounding box center [311, 110] width 116 height 12
type input "[PERSON_NAME]"
click at [148, 155] on input "[DATE]" at bounding box center [166, 150] width 75 height 14
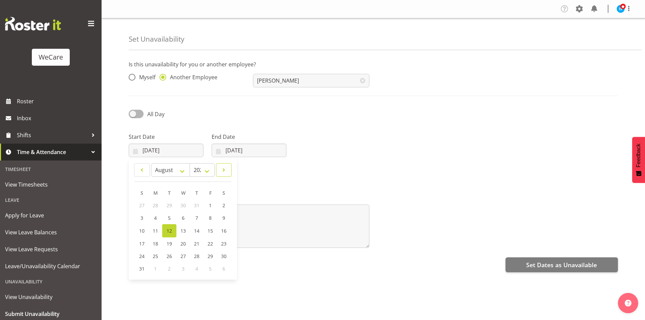
click at [221, 170] on span at bounding box center [223, 170] width 7 height 8
select select "8"
click at [211, 244] on span "26" at bounding box center [209, 243] width 5 height 6
type input "[DATE]"
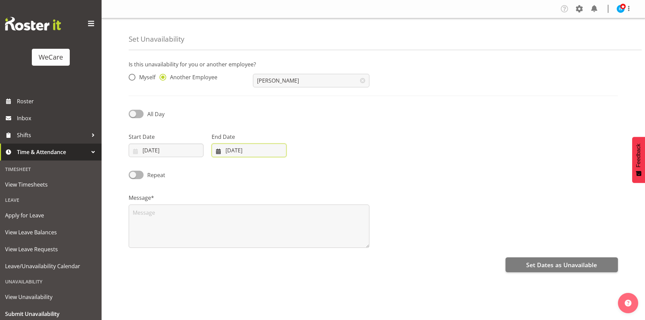
click at [262, 148] on input "[DATE]" at bounding box center [248, 150] width 75 height 14
click at [308, 169] on span at bounding box center [306, 170] width 8 height 8
select select "8"
click at [294, 246] on span "26" at bounding box center [292, 243] width 5 height 6
type input "[DATE]"
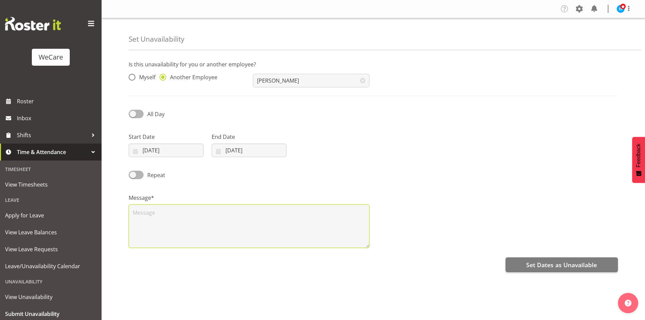
click at [209, 226] on textarea at bounding box center [249, 225] width 241 height 43
type textarea "RDO"
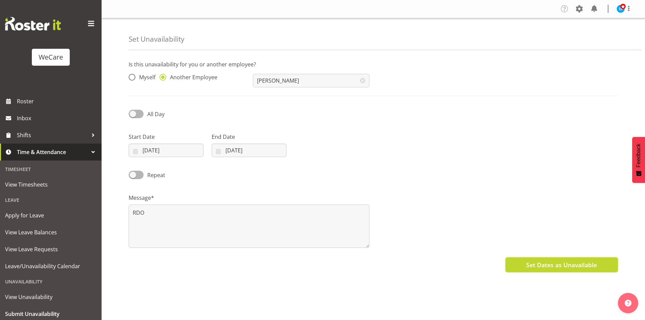
click at [584, 260] on button "Set Dates as Unavailable" at bounding box center [561, 264] width 112 height 15
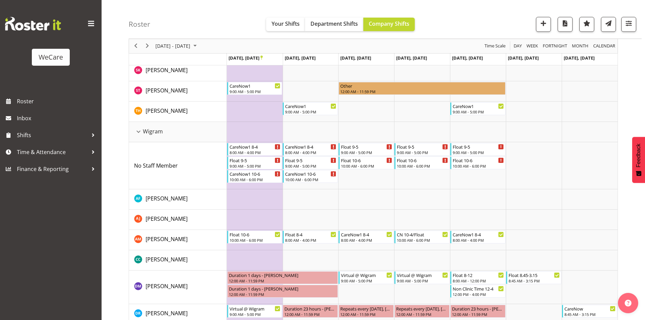
scroll to position [1096, 0]
